Goal: Book appointment/travel/reservation

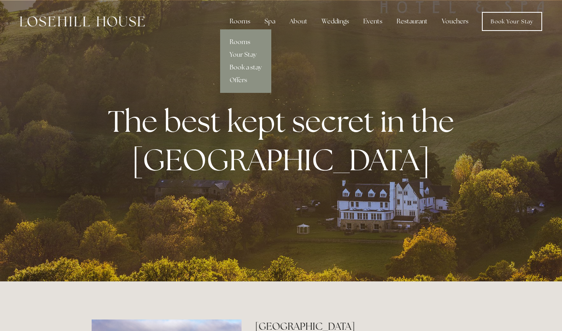
click at [241, 41] on link "Rooms" at bounding box center [245, 42] width 51 height 13
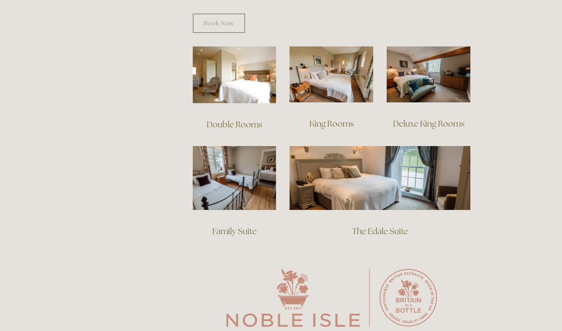
scroll to position [535, 0]
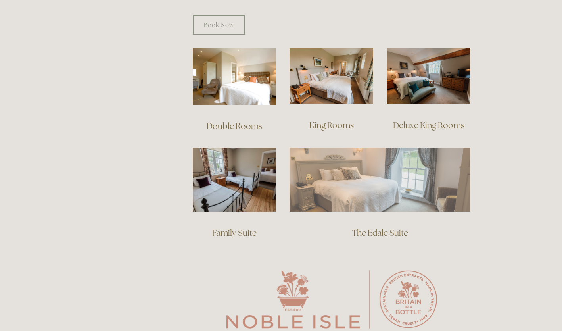
click at [396, 148] on img at bounding box center [380, 179] width 181 height 63
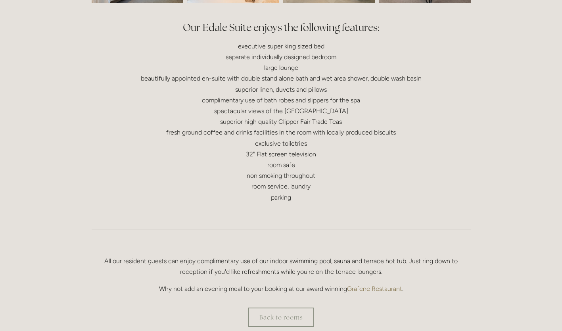
scroll to position [361, 0]
